Goal: Task Accomplishment & Management: Manage account settings

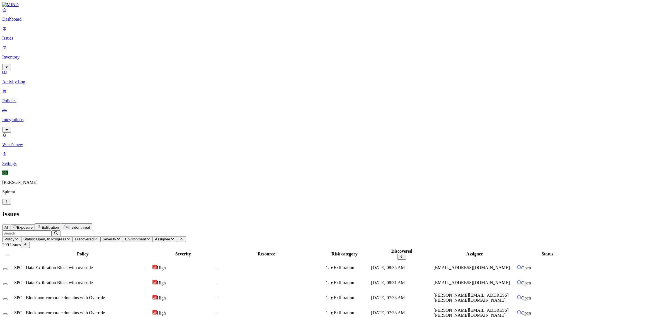
click at [90, 225] on span "Insider threat" at bounding box center [79, 227] width 22 height 4
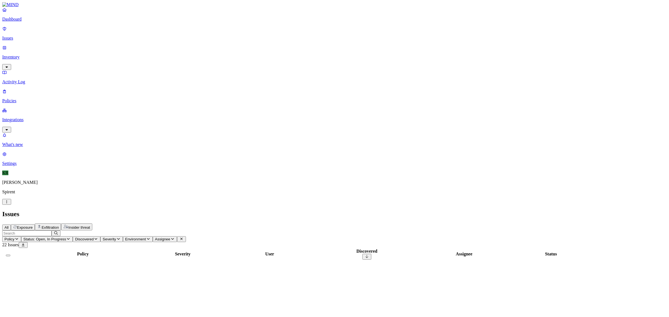
click at [66, 237] on span "Status: Open, In Progress" at bounding box center [44, 239] width 43 height 4
click at [156, 70] on span "In Progress" at bounding box center [153, 75] width 15 height 10
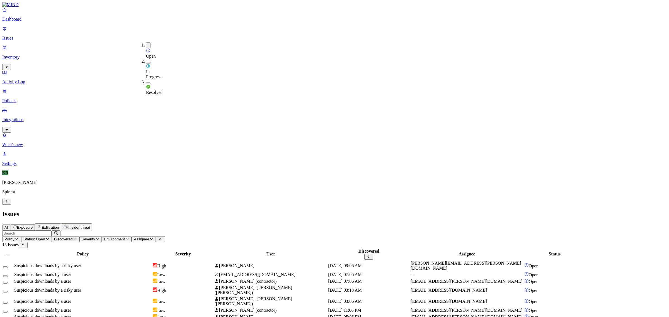
click at [213, 272] on div "Low" at bounding box center [183, 275] width 61 height 6
click at [254, 263] on span "[PERSON_NAME]" at bounding box center [234, 265] width 40 height 5
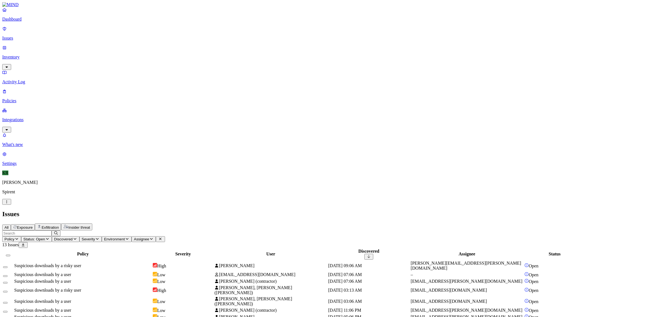
click at [10, 255] on button "Select all" at bounding box center [8, 256] width 4 height 2
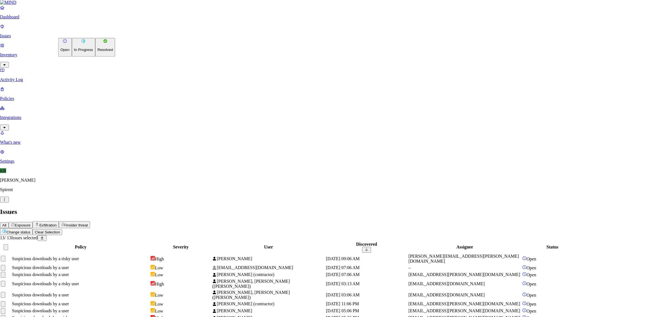
click at [91, 32] on html "Dashboard Issues Inventory Activity Log Policies Integrations What's new 1 Sett…" at bounding box center [334, 180] width 669 height 361
click at [98, 52] on p "Resolved" at bounding box center [106, 50] width 16 height 4
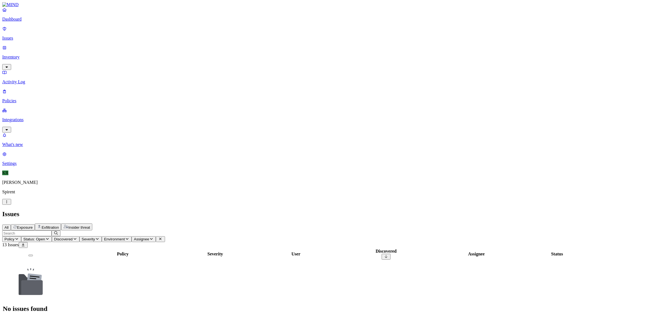
click at [33, 225] on span "Exposure" at bounding box center [25, 227] width 16 height 4
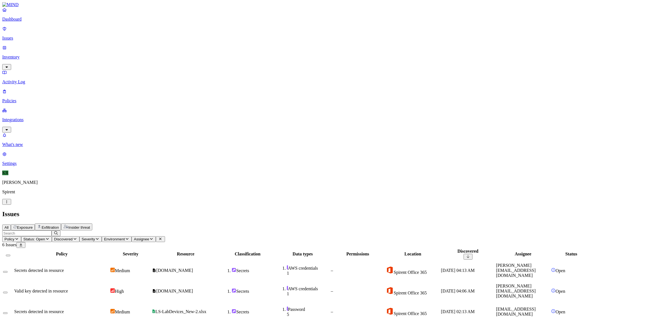
click at [10, 255] on button "Select all" at bounding box center [8, 256] width 4 height 2
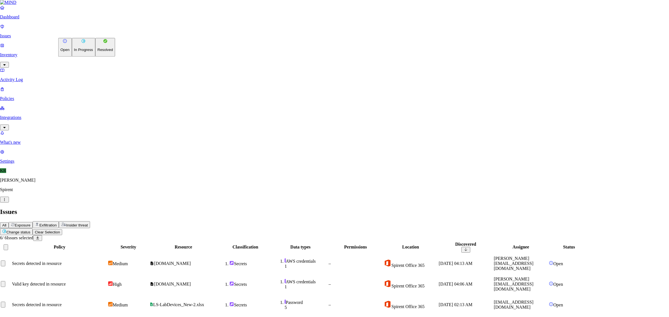
click at [76, 33] on html "Dashboard Issues Inventory Activity Log Policies Integrations What's new 1 Sett…" at bounding box center [334, 191] width 669 height 382
click at [98, 52] on p "Resolved" at bounding box center [106, 50] width 16 height 4
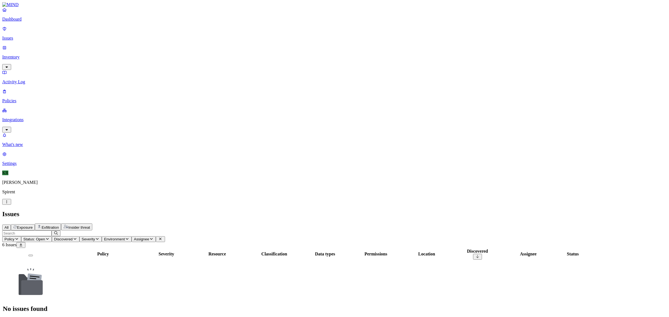
click at [59, 225] on span "Exfiltration" at bounding box center [50, 227] width 17 height 4
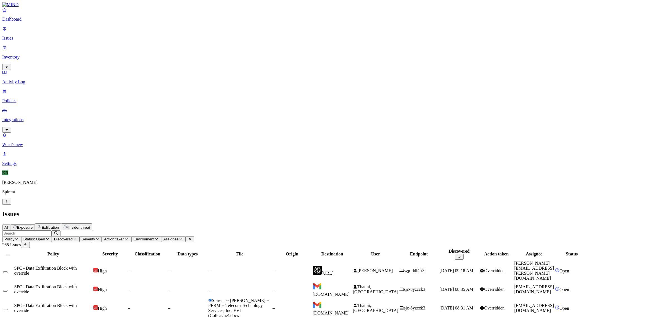
click at [393, 268] on span "[PERSON_NAME]" at bounding box center [374, 270] width 35 height 5
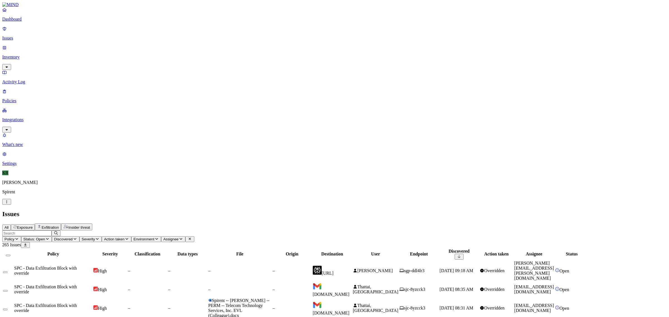
drag, startPoint x: 333, startPoint y: 44, endPoint x: 378, endPoint y: 50, distance: 45.6
click at [317, 257] on div at bounding box center [284, 257] width 63 height 0
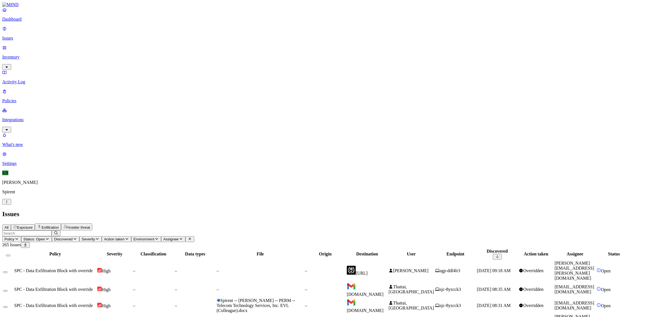
drag, startPoint x: 281, startPoint y: 44, endPoint x: 223, endPoint y: 42, distance: 58.3
click at [223, 249] on tr "Policy Severity Classification Data types File Origin Destination User Endpoint…" at bounding box center [317, 254] width 629 height 11
drag, startPoint x: 239, startPoint y: 45, endPoint x: 208, endPoint y: 42, distance: 31.6
click at [174, 249] on th "Classification" at bounding box center [153, 254] width 41 height 11
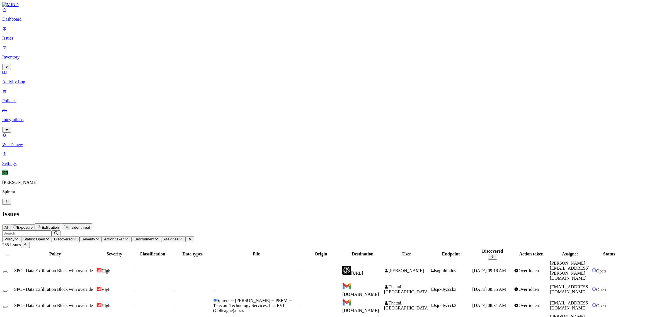
scroll to position [91, 0]
click at [10, 255] on button "Select all" at bounding box center [8, 256] width 4 height 2
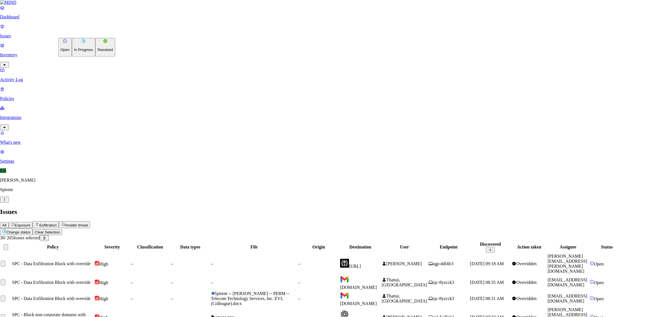
click at [95, 57] on button "Resolved" at bounding box center [105, 47] width 20 height 19
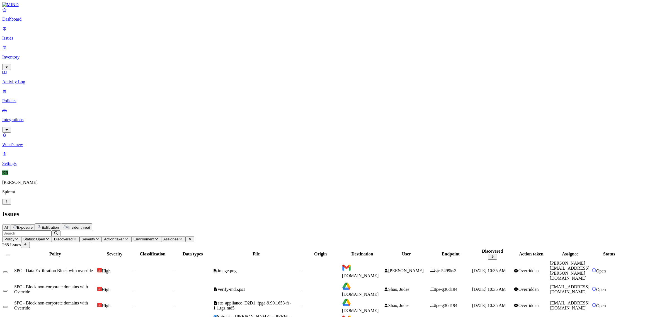
scroll to position [0, 0]
click at [236, 268] on span "image.png" at bounding box center [224, 270] width 23 height 5
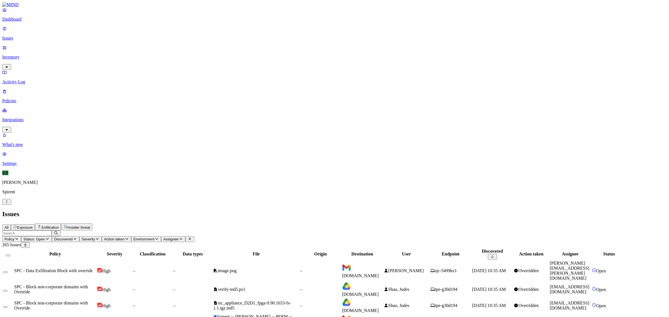
scroll to position [12, 0]
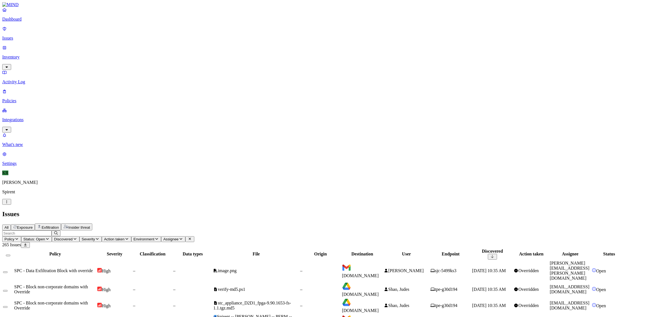
scroll to position [20, 0]
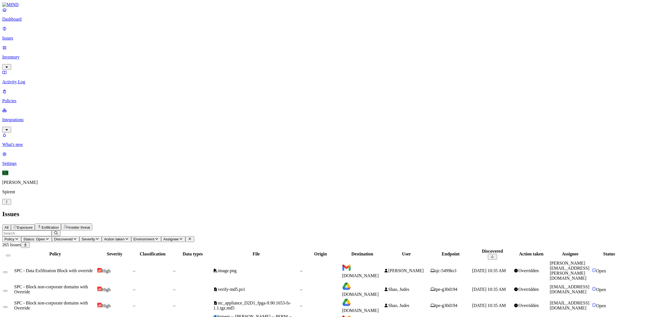
click at [13, 252] on div at bounding box center [8, 254] width 10 height 5
click at [10, 255] on button "Select all" at bounding box center [8, 256] width 4 height 2
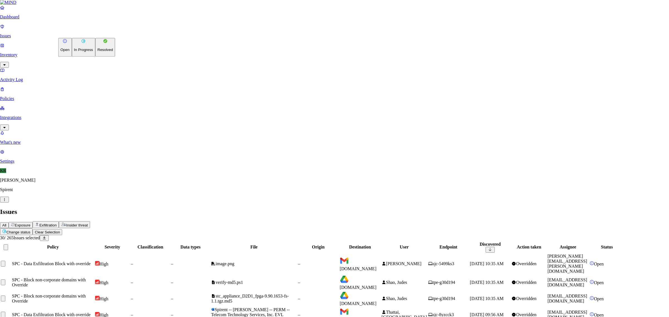
click at [98, 52] on p "Resolved" at bounding box center [106, 50] width 16 height 4
